Goal: Information Seeking & Learning: Learn about a topic

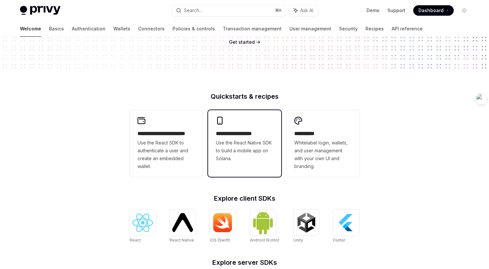
scroll to position [149, 0]
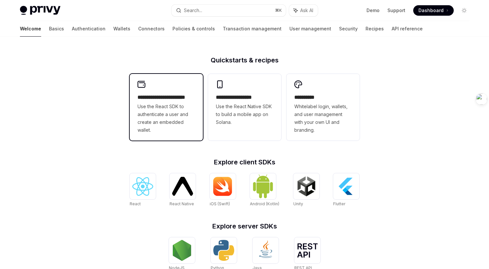
click at [171, 110] on span "Use the React SDK to authenticate a user and create an embedded wallet." at bounding box center [167, 118] width 58 height 31
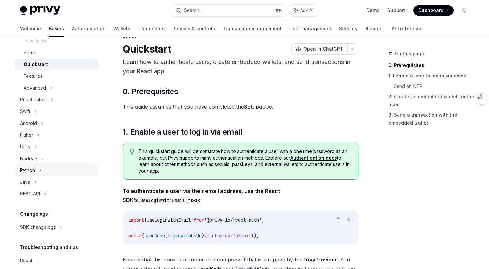
scroll to position [90, 0]
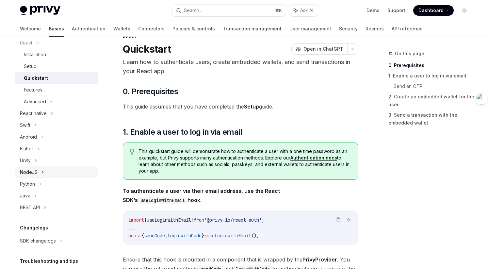
click at [43, 170] on icon at bounding box center [43, 172] width 3 height 8
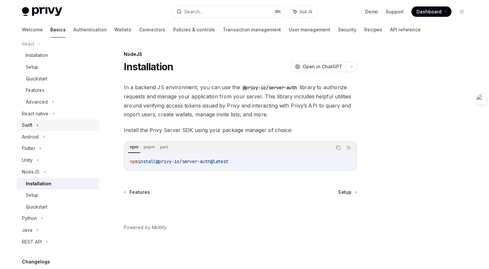
scroll to position [77, 0]
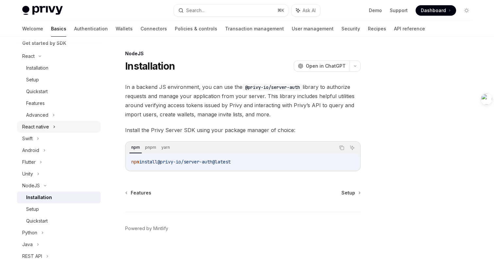
click at [60, 124] on div "React native" at bounding box center [59, 127] width 84 height 12
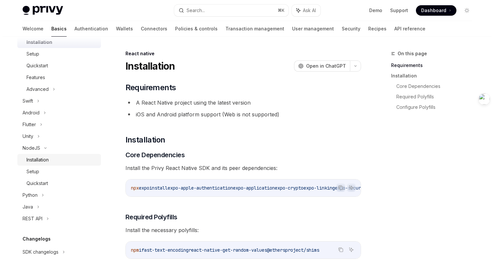
scroll to position [209, 0]
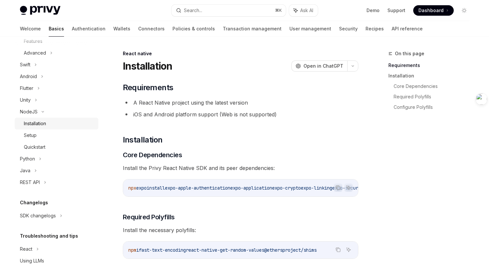
click at [49, 122] on div "Installation" at bounding box center [59, 124] width 71 height 8
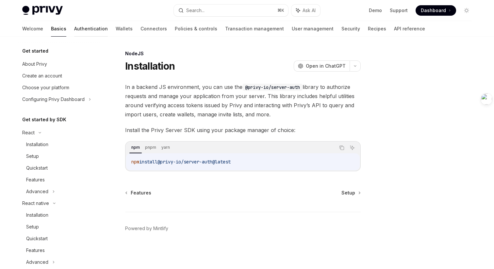
click at [75, 31] on link "Authentication" at bounding box center [91, 29] width 34 height 16
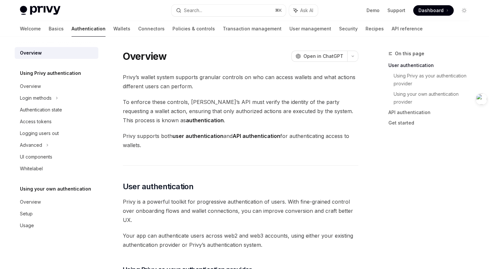
type textarea "*"
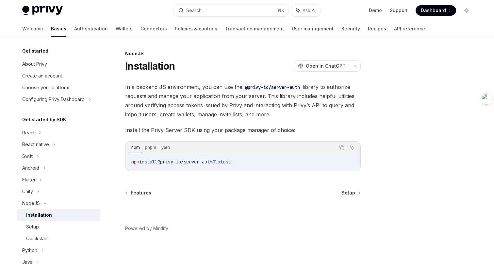
drag, startPoint x: 164, startPoint y: 163, endPoint x: 251, endPoint y: 160, distance: 86.4
click at [251, 160] on code "npm install @privy-io/server-auth@latest" at bounding box center [242, 162] width 223 height 8
copy span "@privy-io/server-auth@latest"
